Goal: Transaction & Acquisition: Purchase product/service

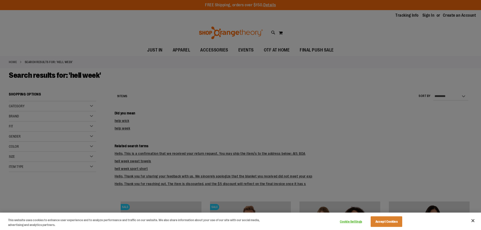
click at [321, 73] on div at bounding box center [240, 115] width 481 height 230
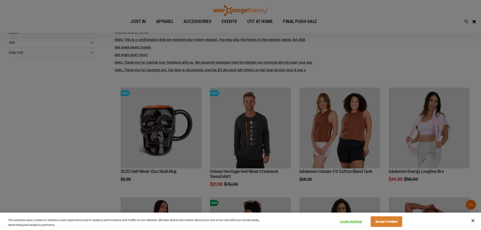
scroll to position [126, 0]
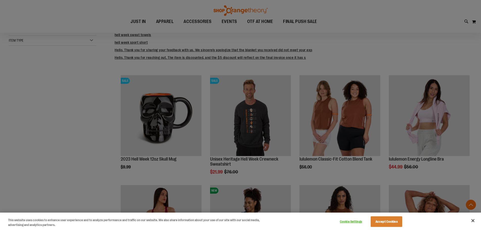
click at [378, 65] on div at bounding box center [240, 115] width 481 height 230
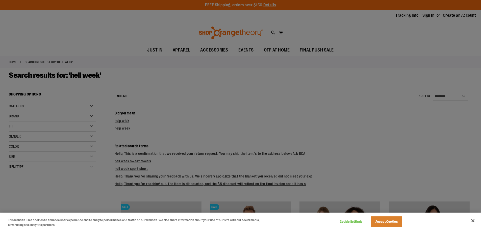
click at [182, 48] on div at bounding box center [240, 115] width 481 height 230
click at [241, 49] on div at bounding box center [240, 115] width 481 height 230
click at [387, 223] on button "Accept Cookies" at bounding box center [387, 221] width 32 height 11
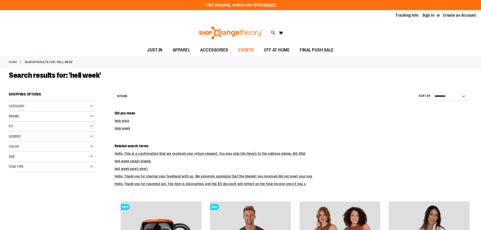
click at [243, 49] on span "EVENTS" at bounding box center [245, 49] width 15 height 11
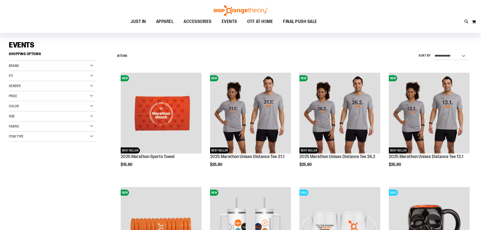
scroll to position [25, 0]
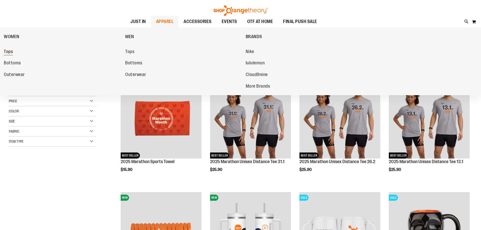
click at [7, 50] on span "Tops" at bounding box center [8, 52] width 9 height 6
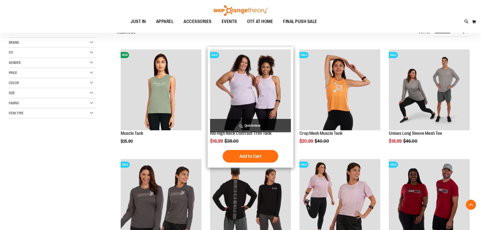
scroll to position [102, 0]
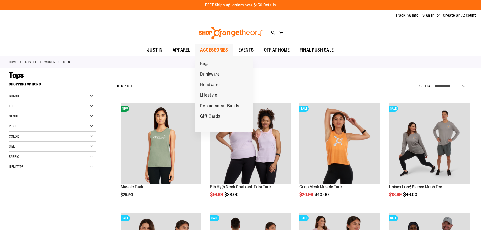
click at [214, 50] on span "ACCESSORIES" at bounding box center [214, 49] width 28 height 11
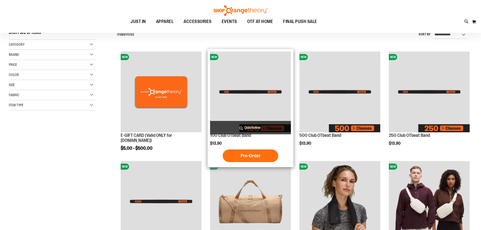
scroll to position [127, 0]
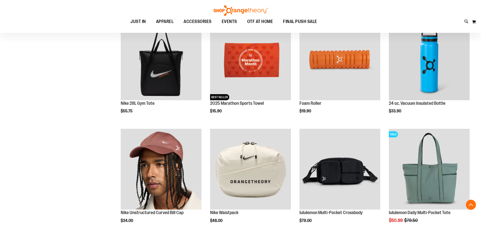
scroll to position [329, 0]
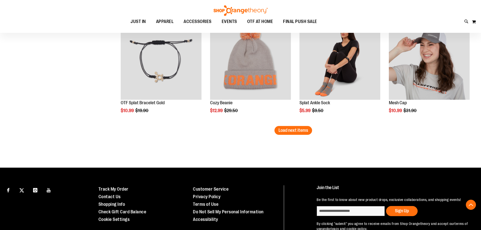
scroll to position [986, 0]
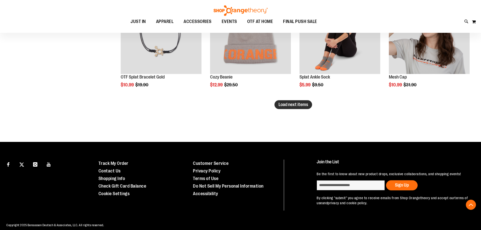
click at [304, 104] on span "Load next items" at bounding box center [294, 104] width 30 height 5
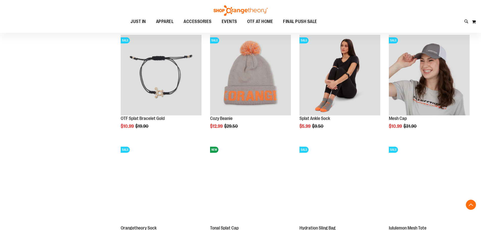
scroll to position [986, 0]
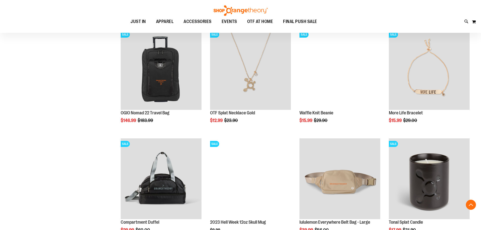
scroll to position [1219, 0]
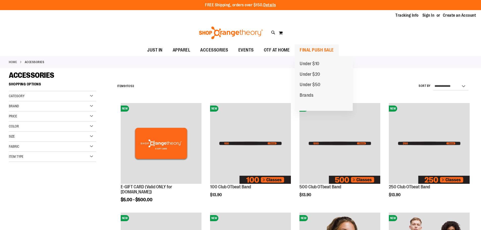
click at [319, 48] on span "FINAL PUSH SALE" at bounding box center [317, 49] width 34 height 11
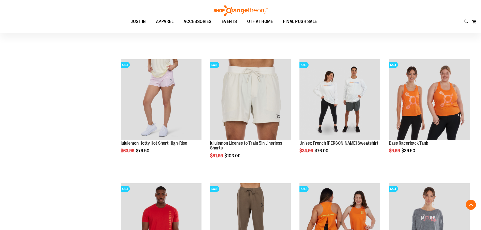
scroll to position [505, 0]
